Goal: Information Seeking & Learning: Learn about a topic

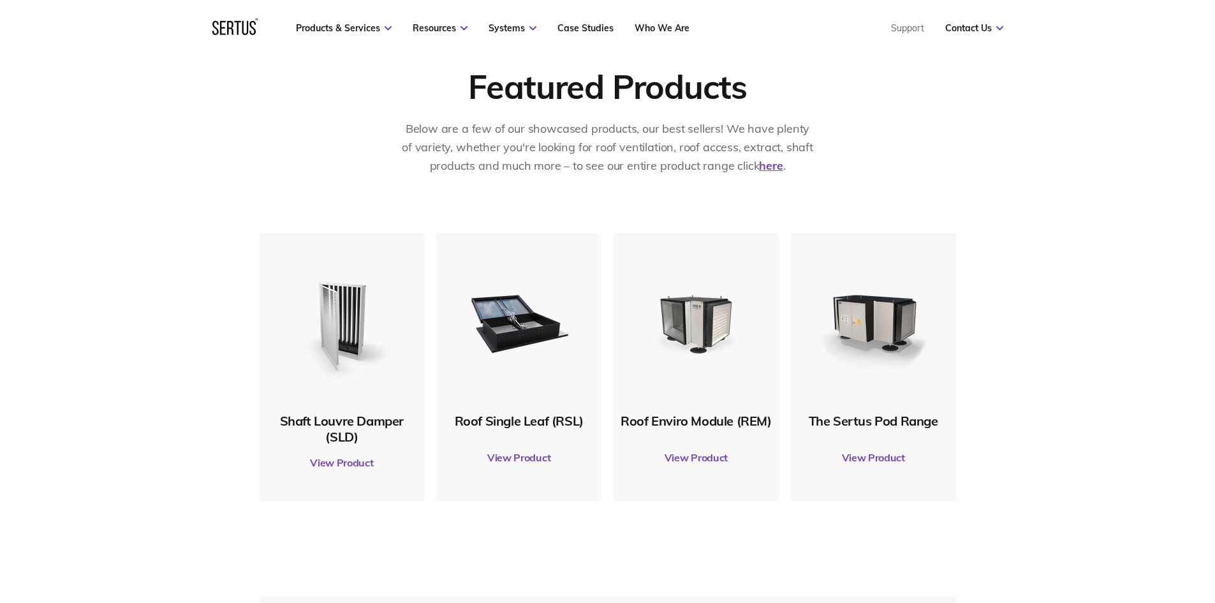
scroll to position [574, 0]
click at [340, 464] on link "View Product" at bounding box center [342, 462] width 152 height 36
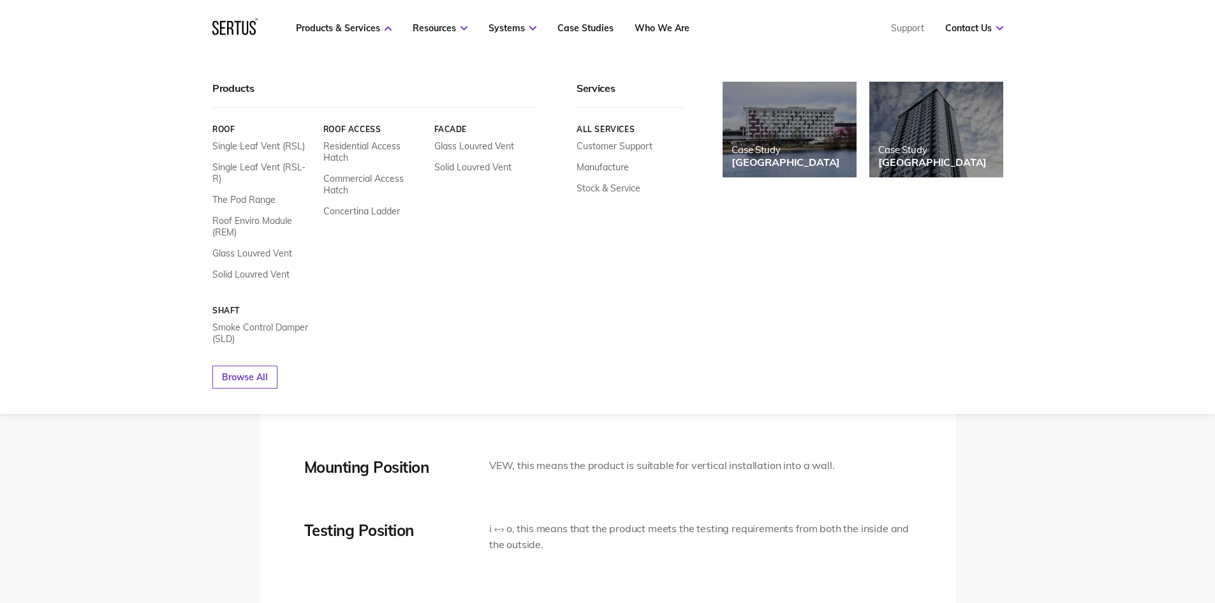
scroll to position [2360, 0]
click at [254, 215] on link "Roof Enviro Module (REM)" at bounding box center [262, 226] width 101 height 23
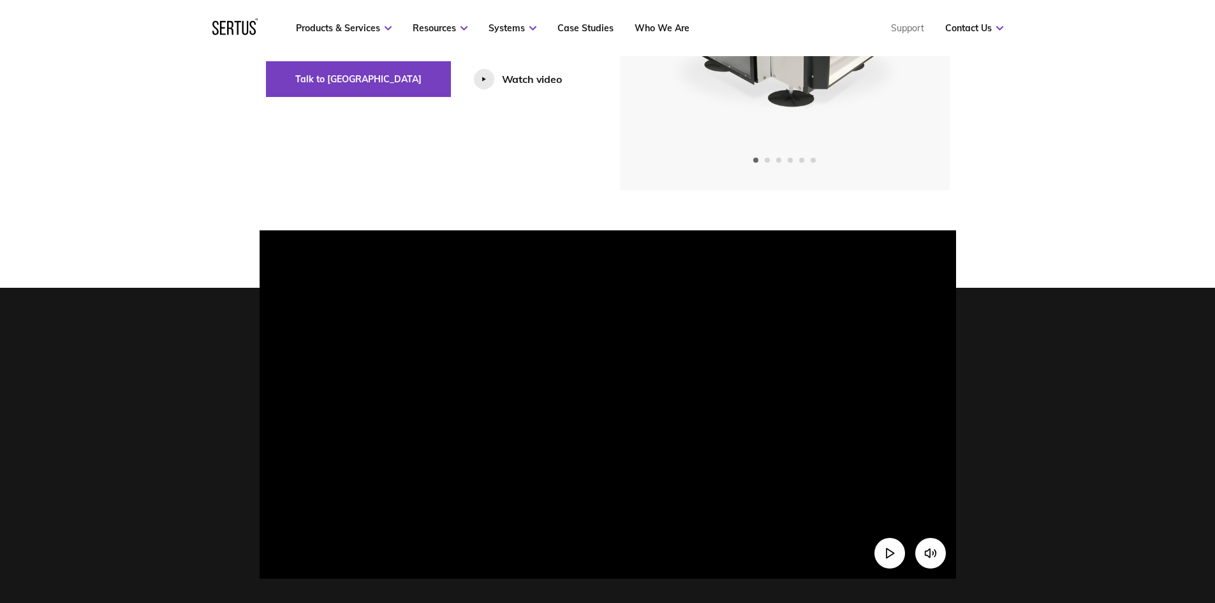
scroll to position [255, 0]
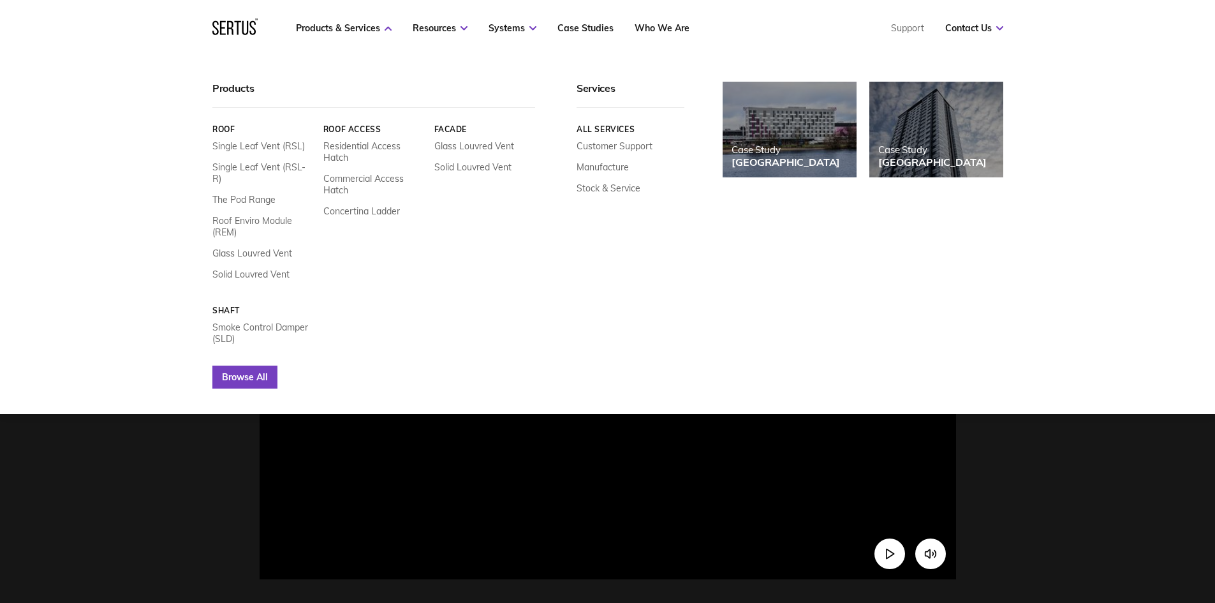
click at [267, 366] on link "Browse All" at bounding box center [244, 376] width 65 height 23
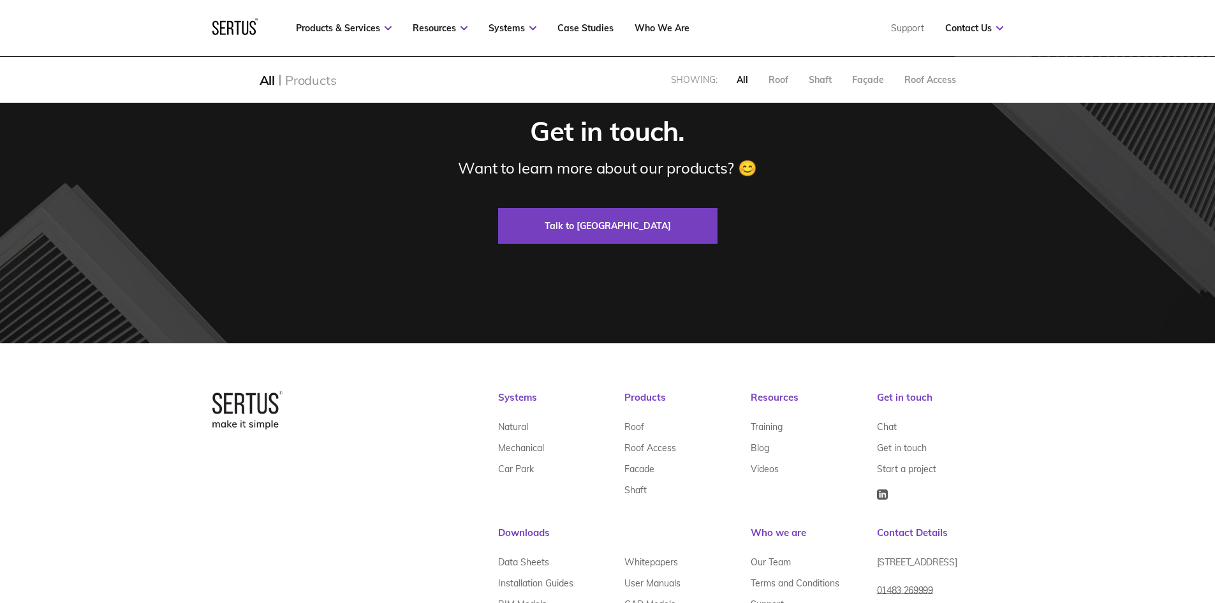
scroll to position [2232, 0]
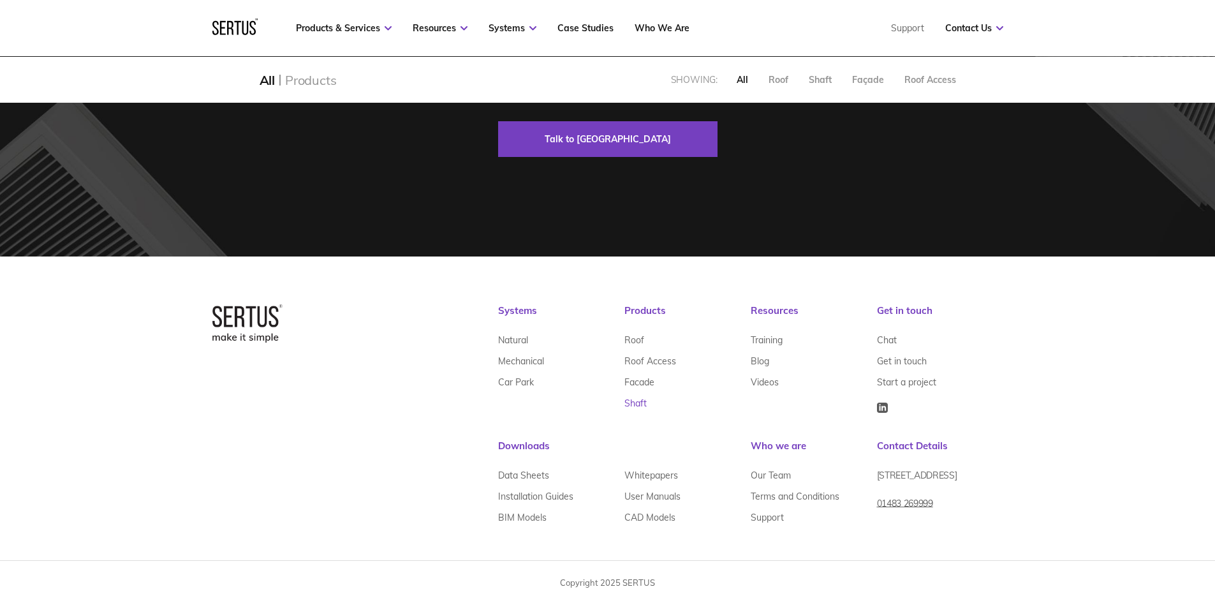
click at [636, 404] on link "Shaft" at bounding box center [635, 403] width 22 height 21
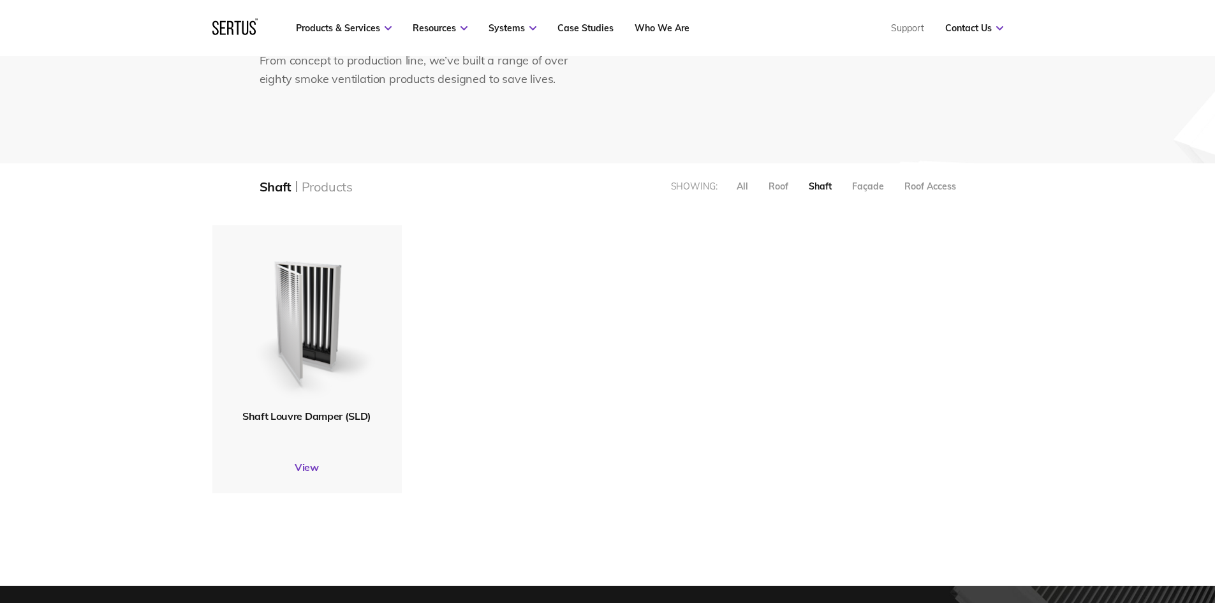
scroll to position [191, 0]
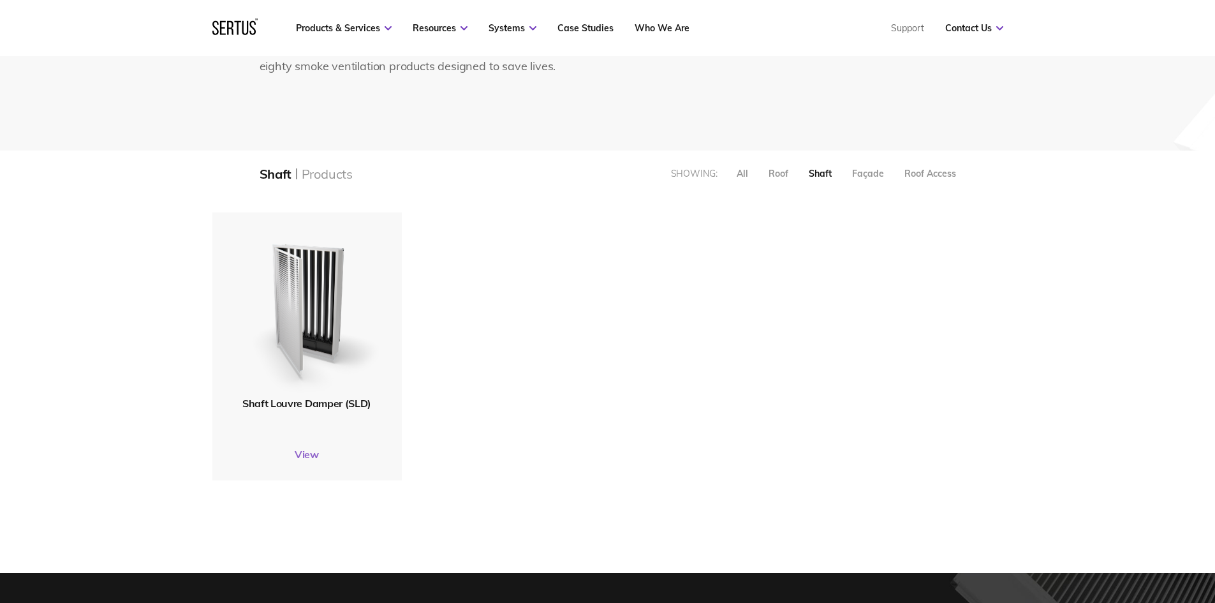
click at [300, 453] on link "View" at bounding box center [306, 454] width 189 height 13
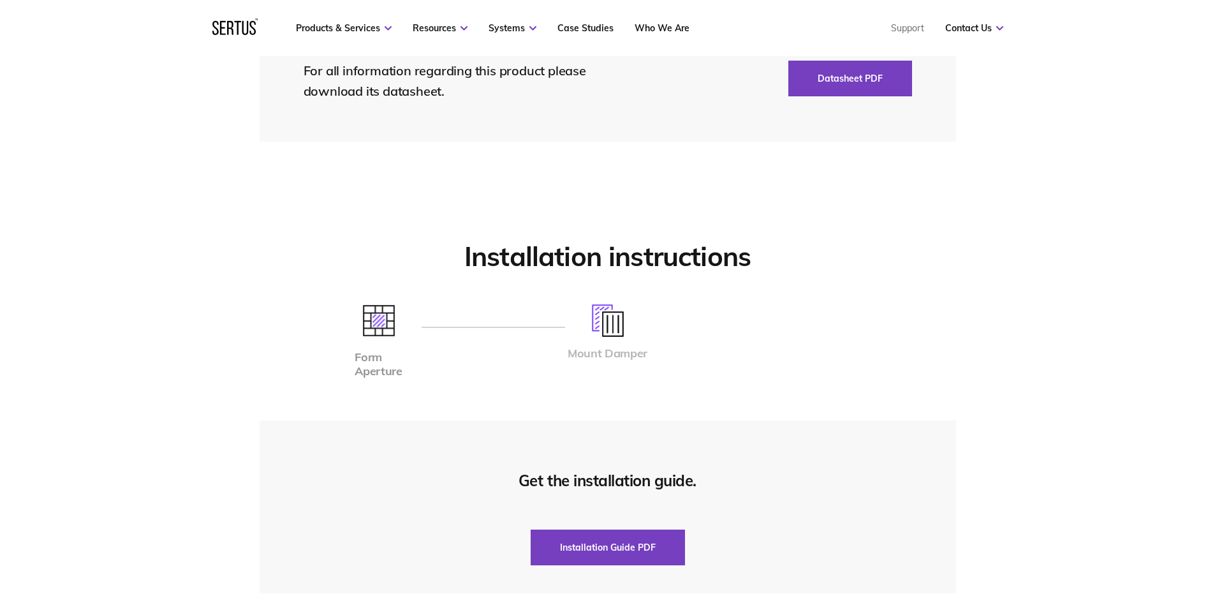
scroll to position [3189, 0]
